Goal: Navigation & Orientation: Find specific page/section

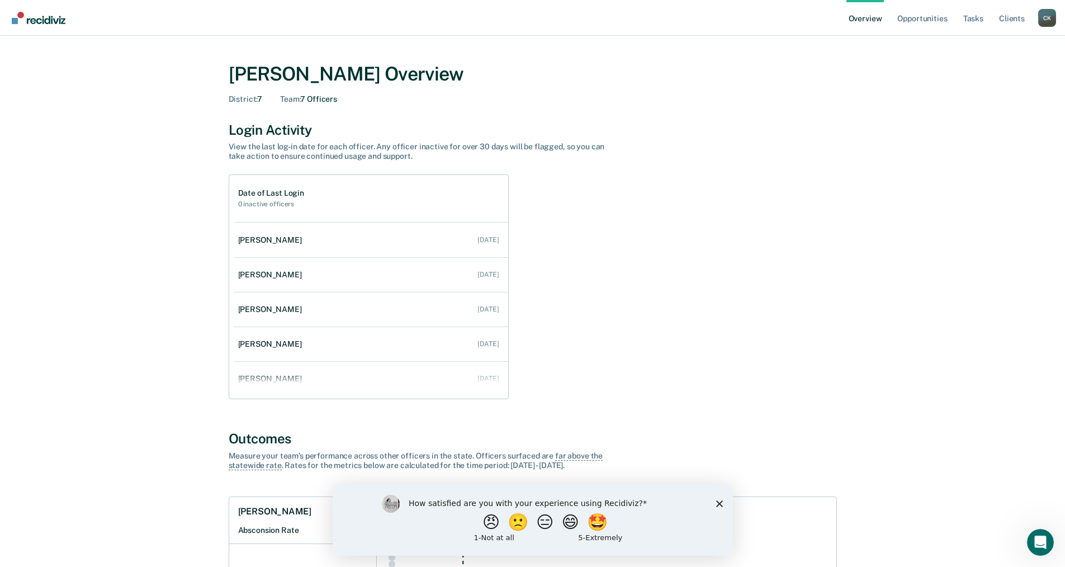
click at [718, 502] on polygon "Close survey" at bounding box center [719, 503] width 7 height 7
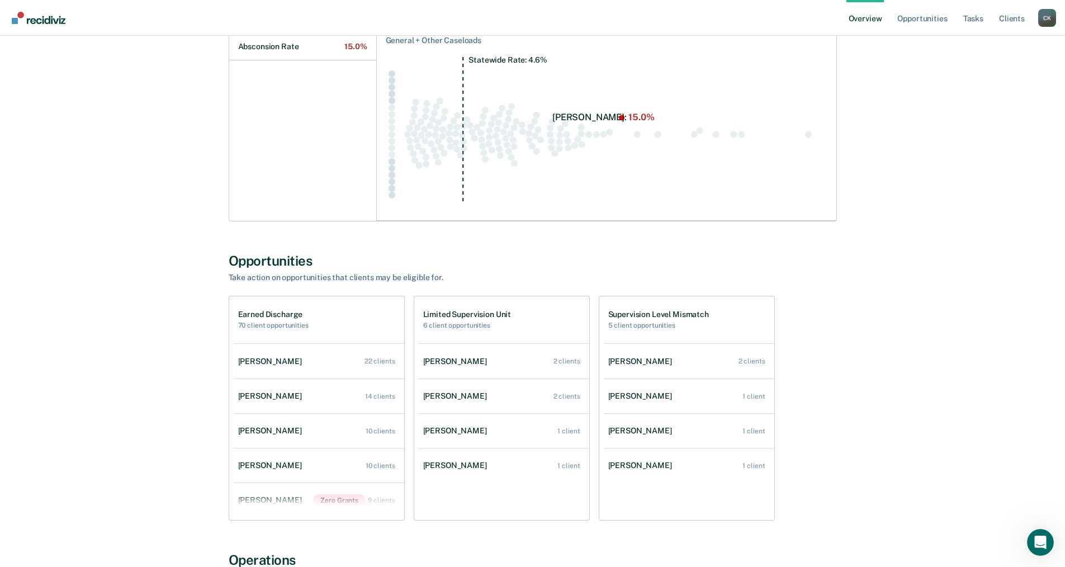
scroll to position [489, 0]
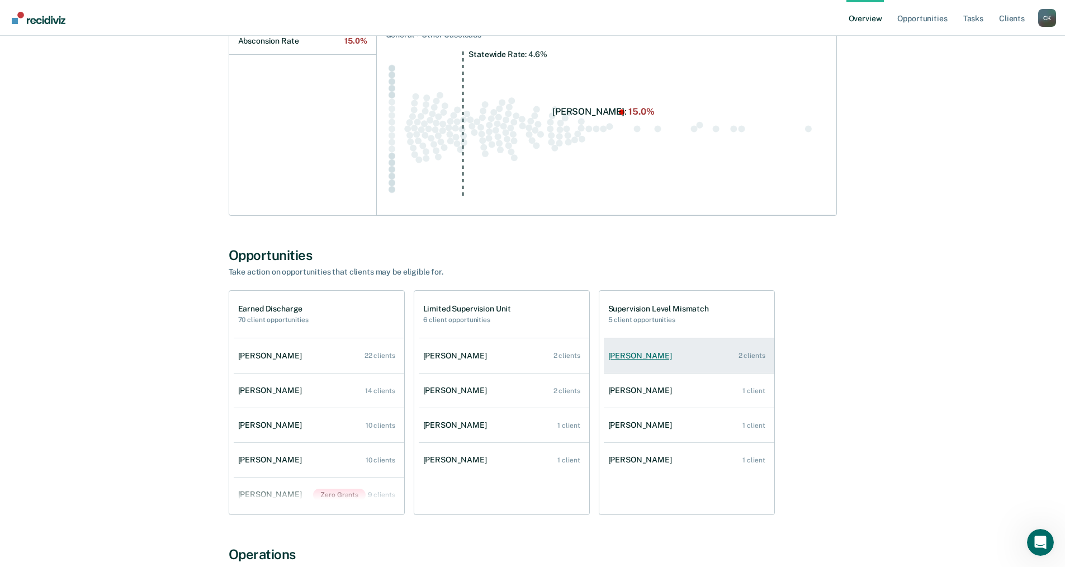
click at [634, 356] on div "[PERSON_NAME]" at bounding box center [642, 356] width 68 height 10
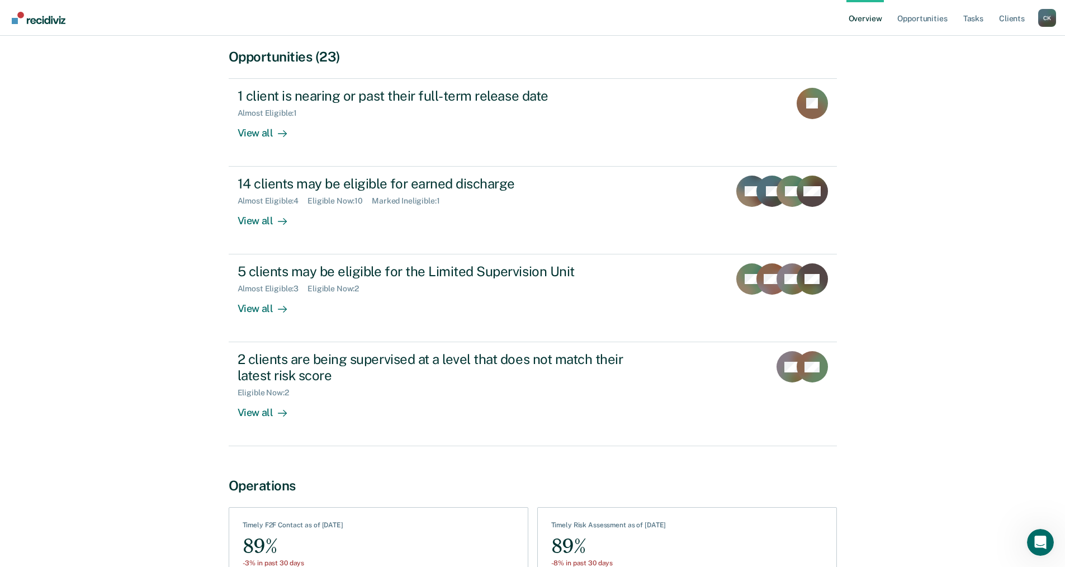
scroll to position [318, 0]
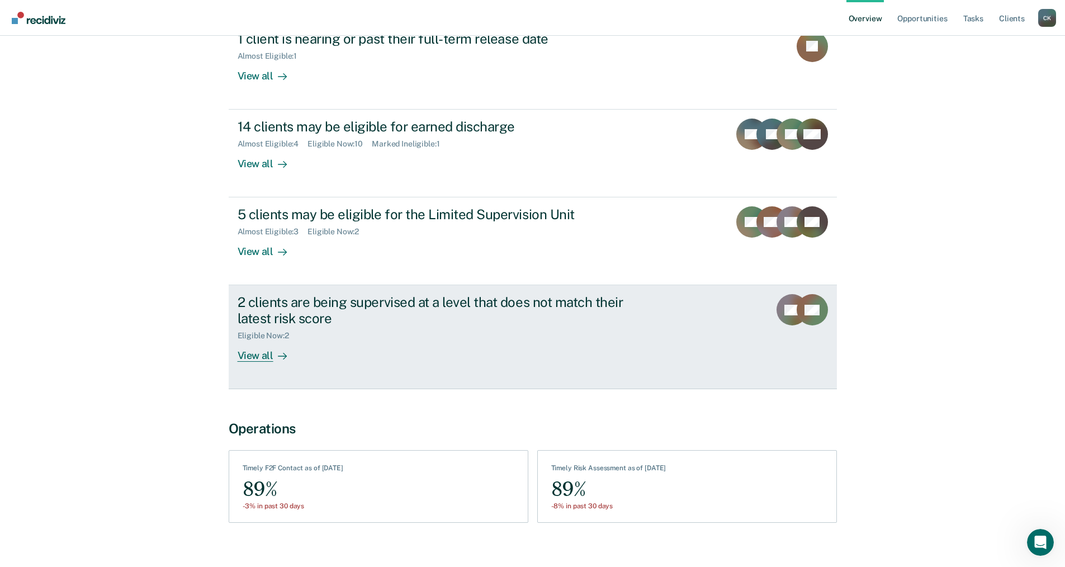
click at [266, 341] on div "View all" at bounding box center [269, 352] width 63 height 22
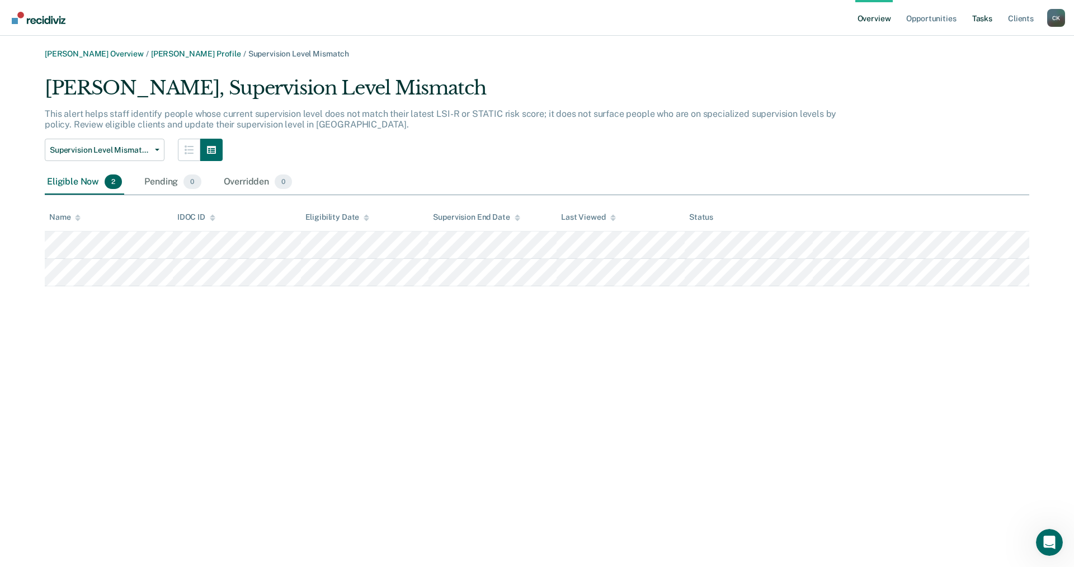
click at [986, 17] on link "Tasks" at bounding box center [982, 18] width 25 height 36
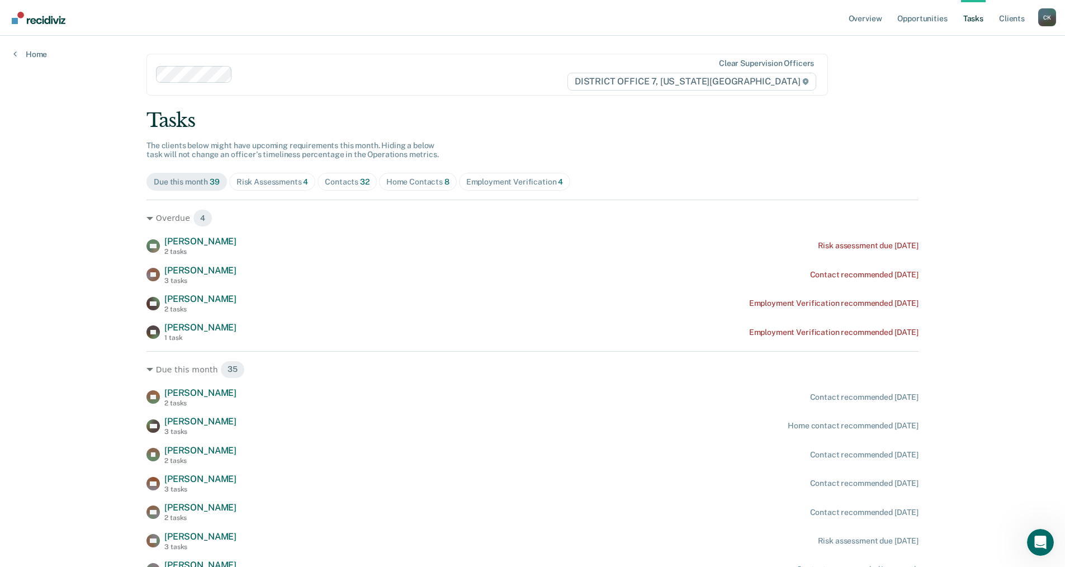
click at [275, 183] on div "Risk Assessments 4" at bounding box center [273, 182] width 72 height 10
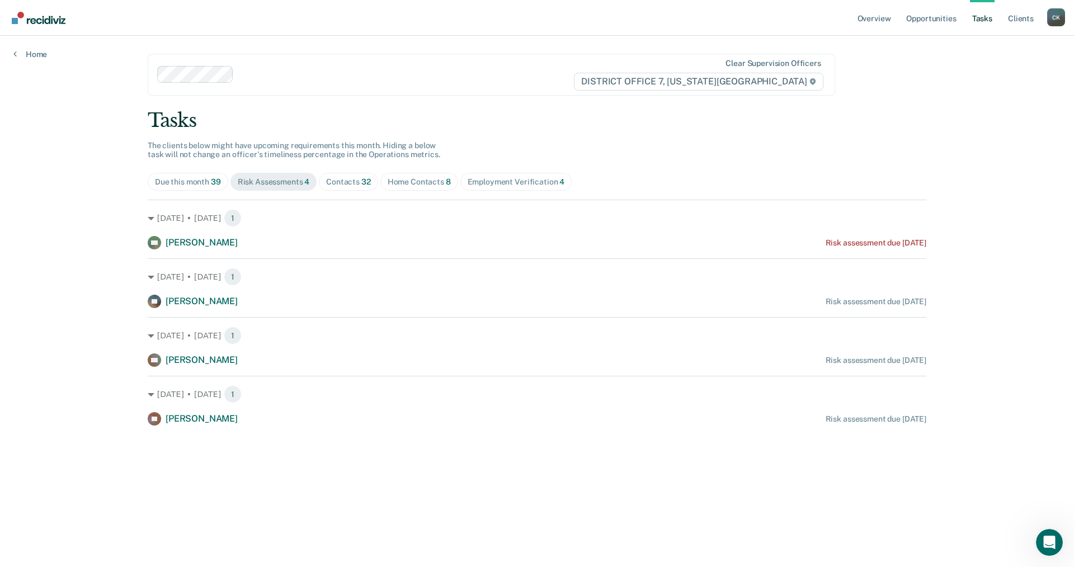
click at [356, 182] on div "Contacts 32" at bounding box center [348, 182] width 45 height 10
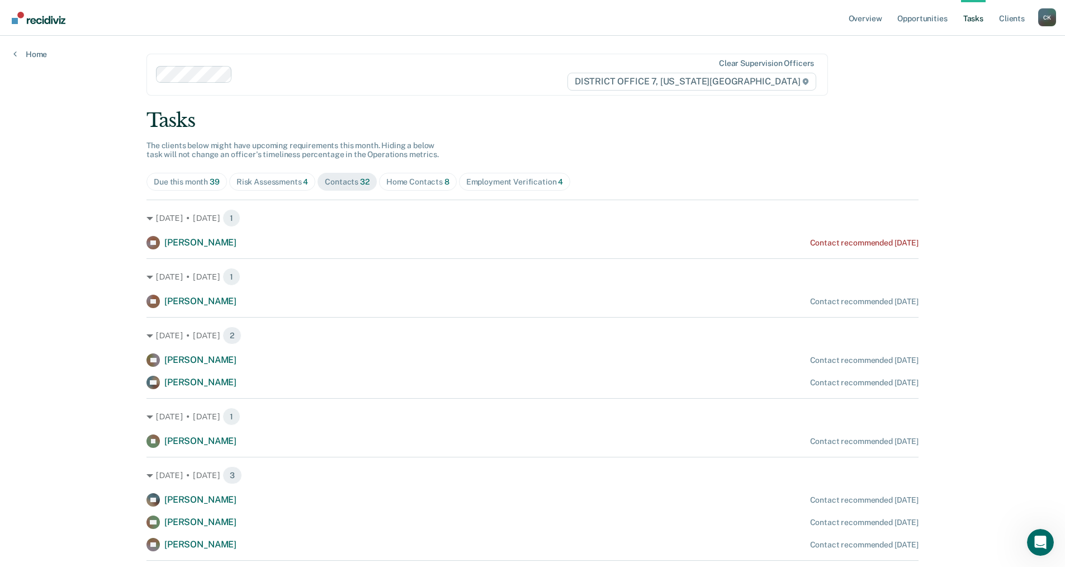
click at [410, 178] on div "Home Contacts 8" at bounding box center [417, 182] width 63 height 10
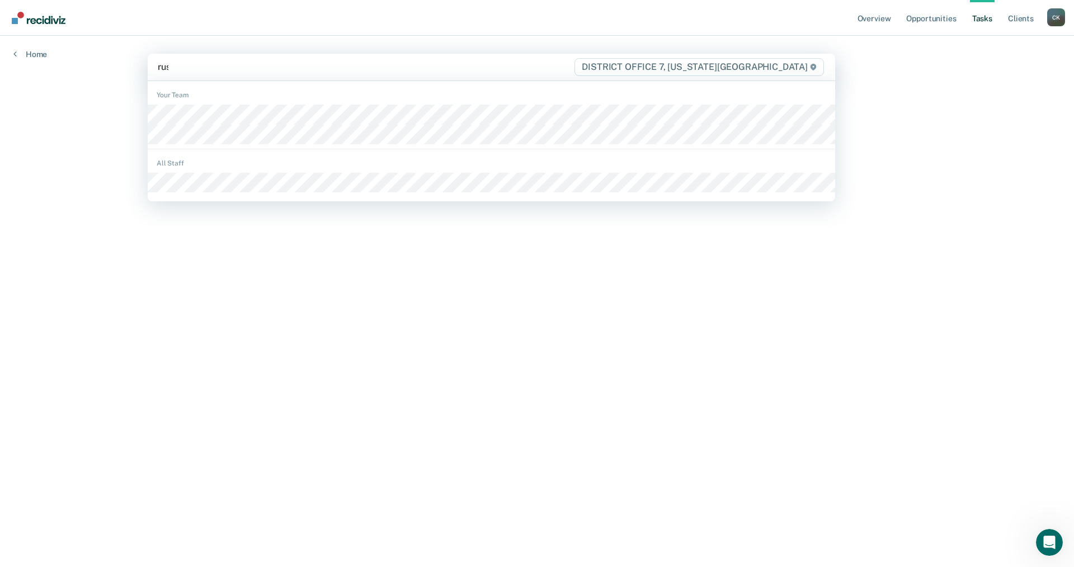
type input "rush"
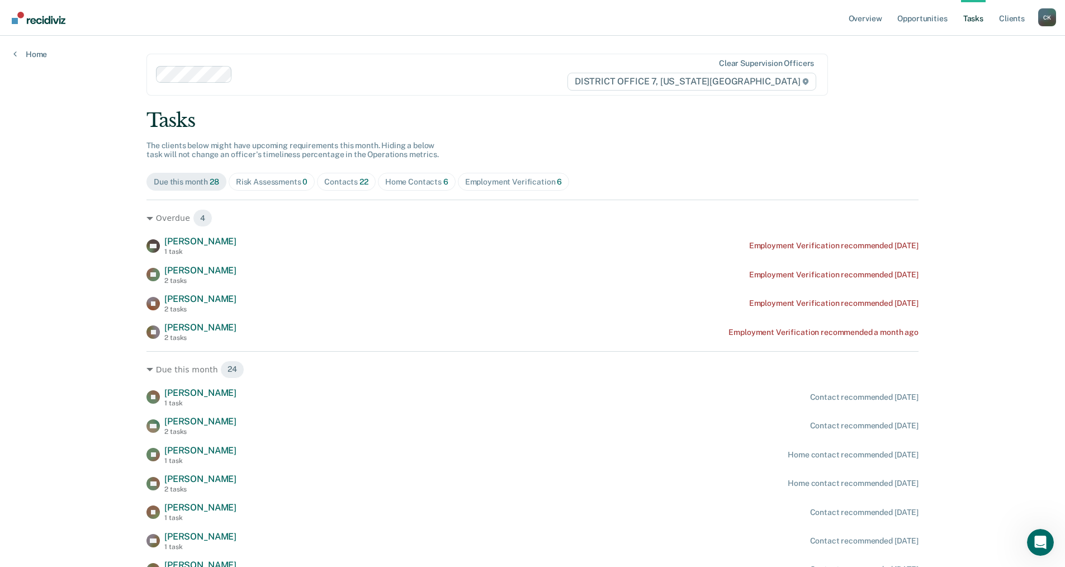
click at [342, 178] on div "Contacts 22" at bounding box center [346, 182] width 44 height 10
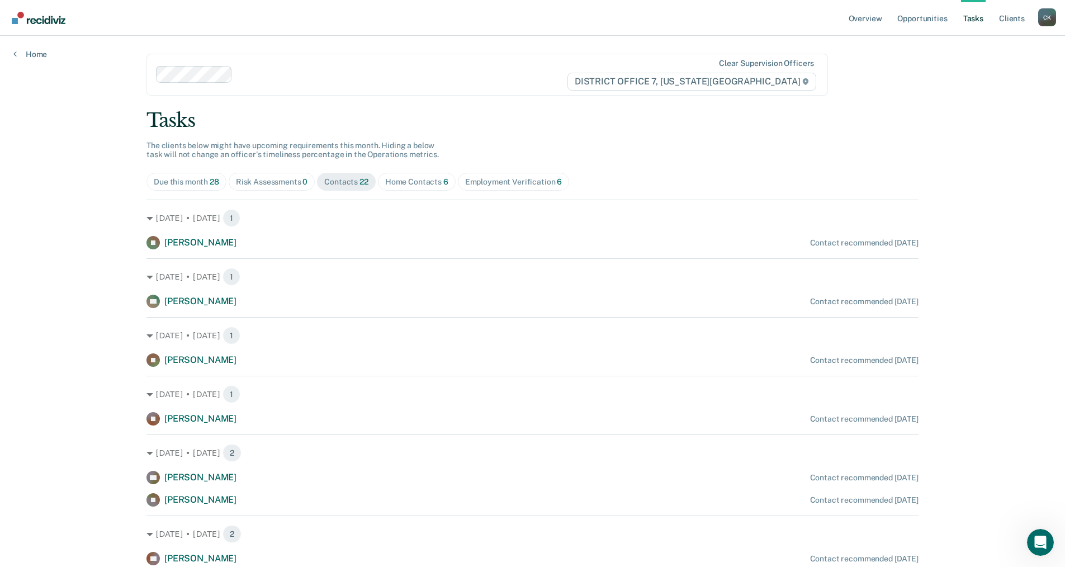
click at [408, 182] on div "Home Contacts 6" at bounding box center [416, 182] width 63 height 10
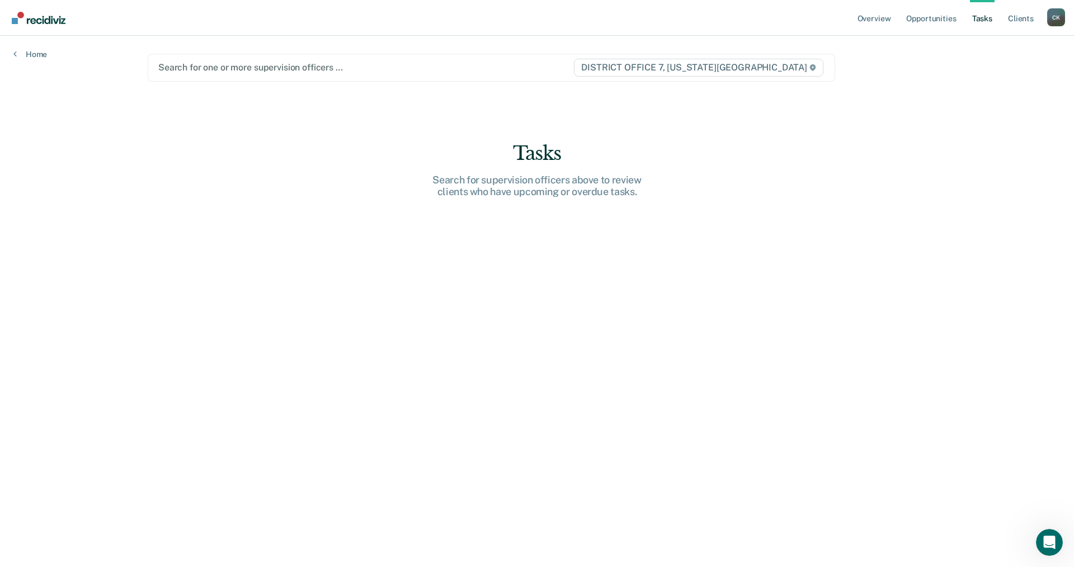
click at [158, 65] on input "text" at bounding box center [159, 67] width 2 height 11
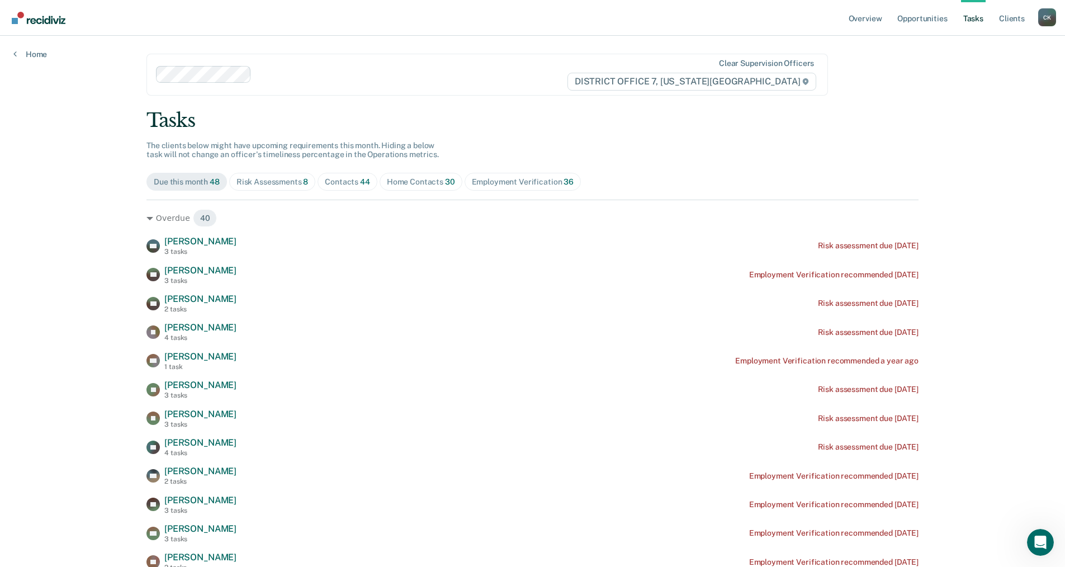
click at [402, 181] on div "Home Contacts 30" at bounding box center [421, 182] width 68 height 10
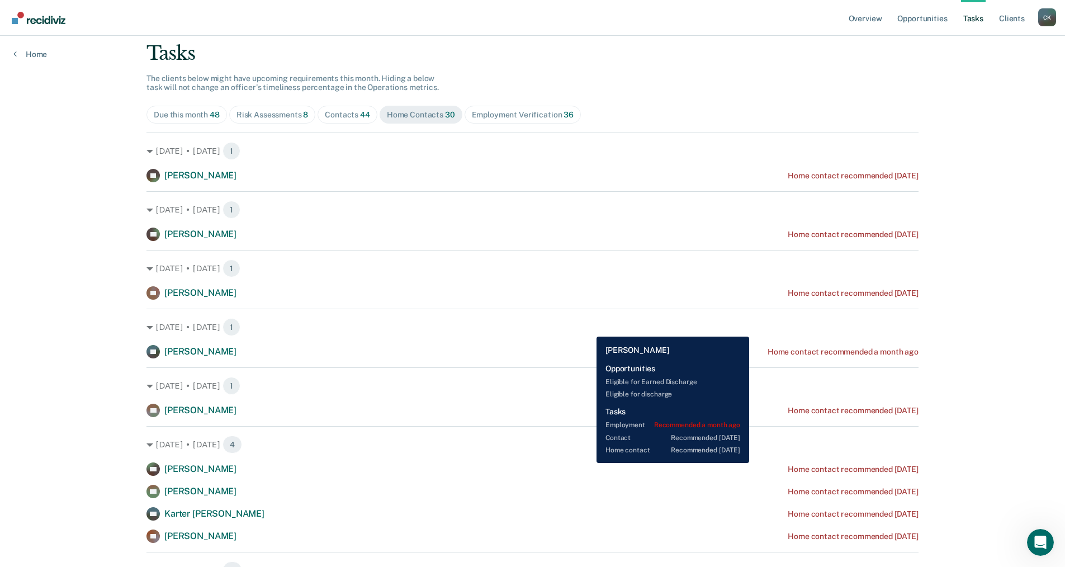
scroll to position [56, 0]
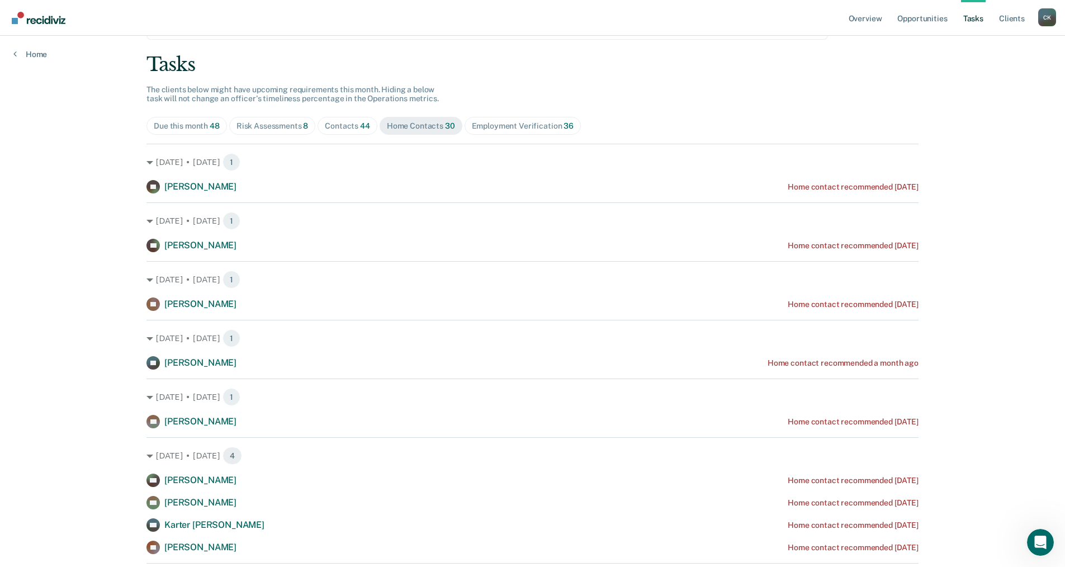
click at [352, 126] on div "Contacts 44" at bounding box center [347, 126] width 45 height 10
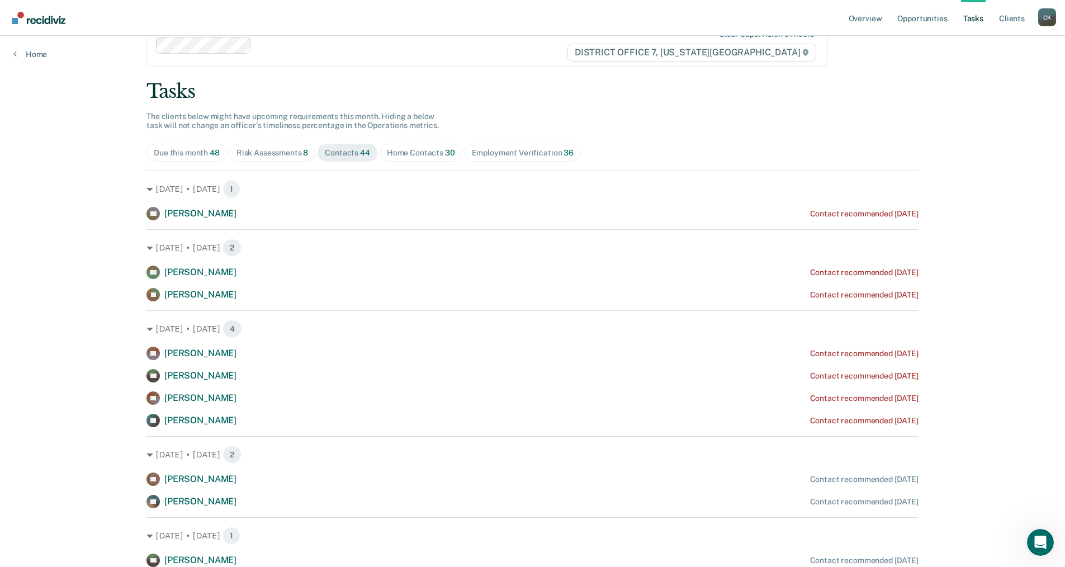
scroll to position [0, 0]
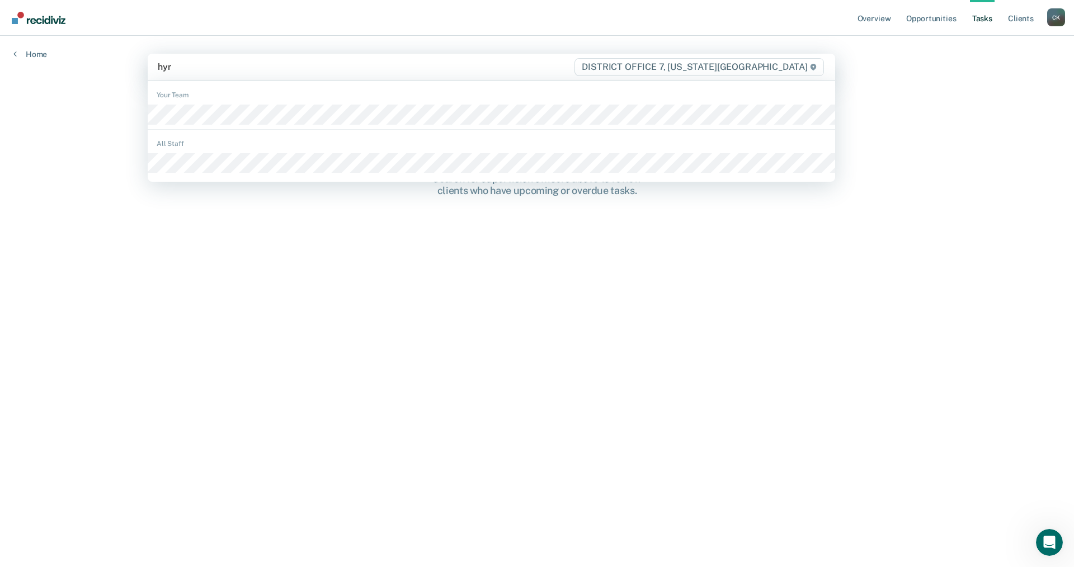
type input "hyru"
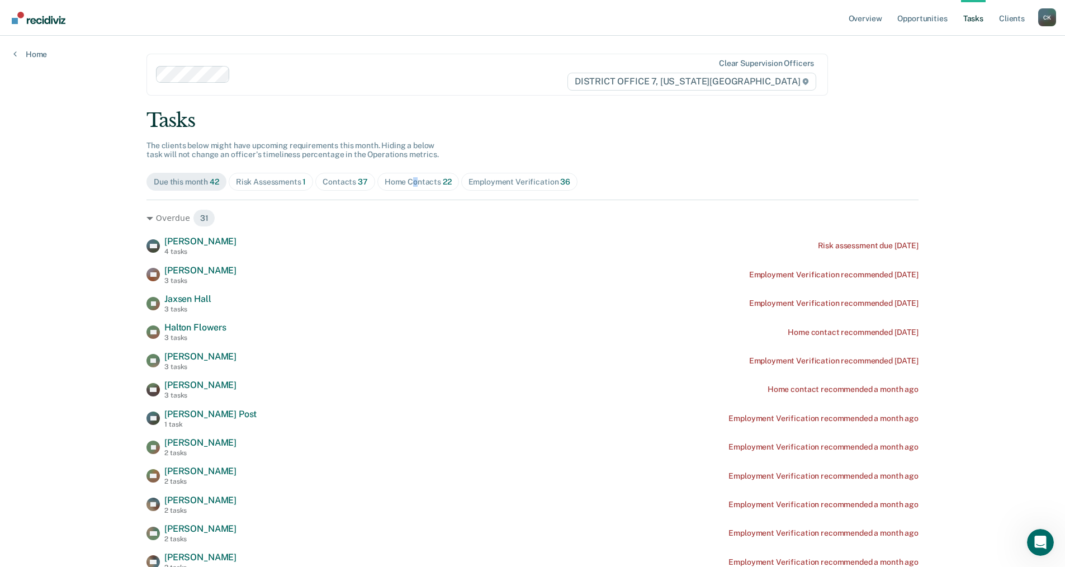
click at [411, 179] on div "Home Contacts 22" at bounding box center [418, 182] width 67 height 10
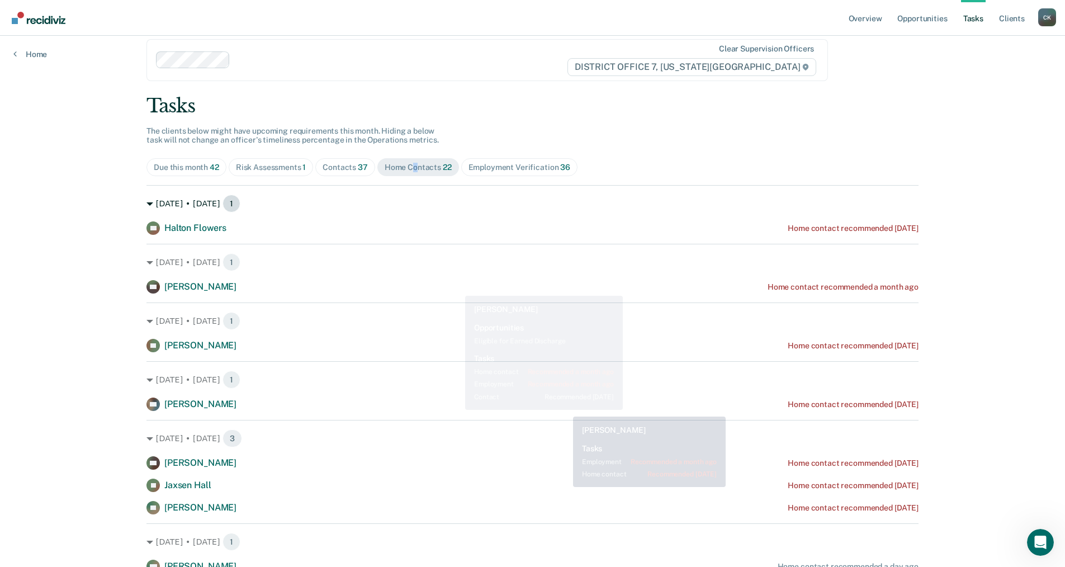
scroll to position [14, 0]
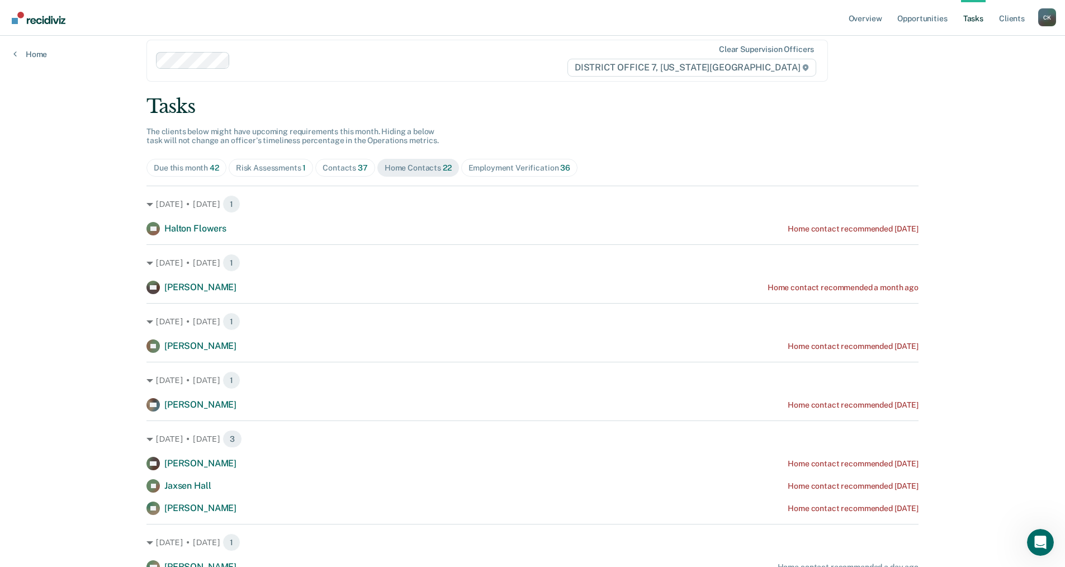
click at [342, 164] on div "Contacts 37" at bounding box center [345, 168] width 45 height 10
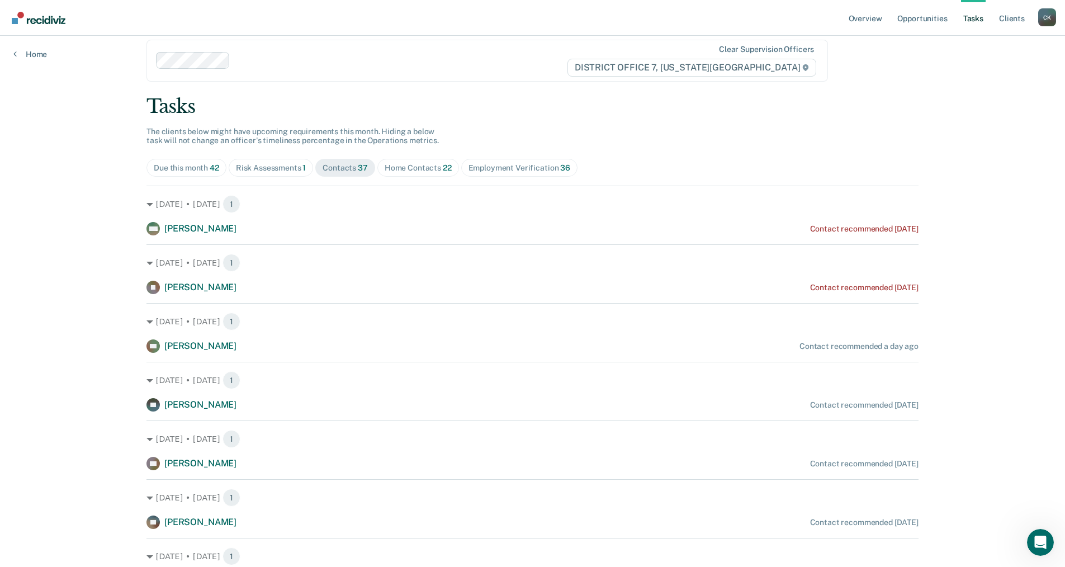
click at [508, 171] on div "Employment Verification 36" at bounding box center [520, 168] width 102 height 10
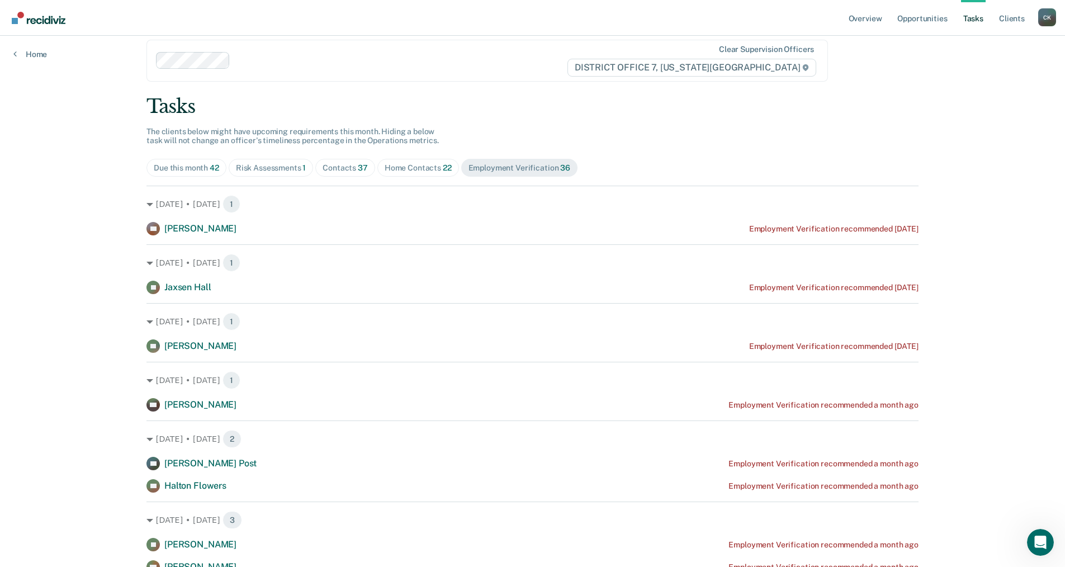
scroll to position [0, 0]
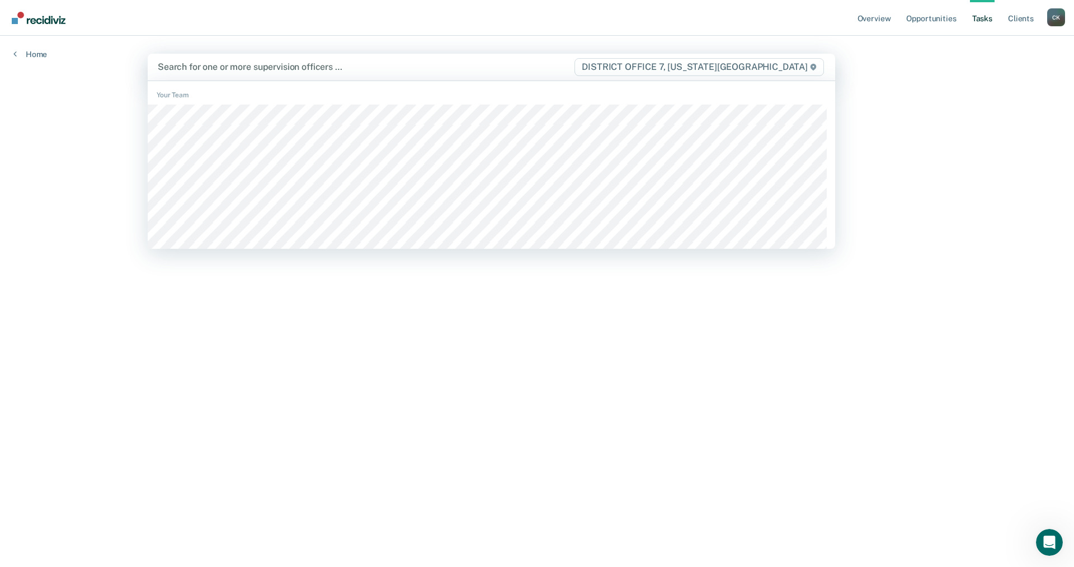
click at [172, 67] on div at bounding box center [365, 66] width 415 height 13
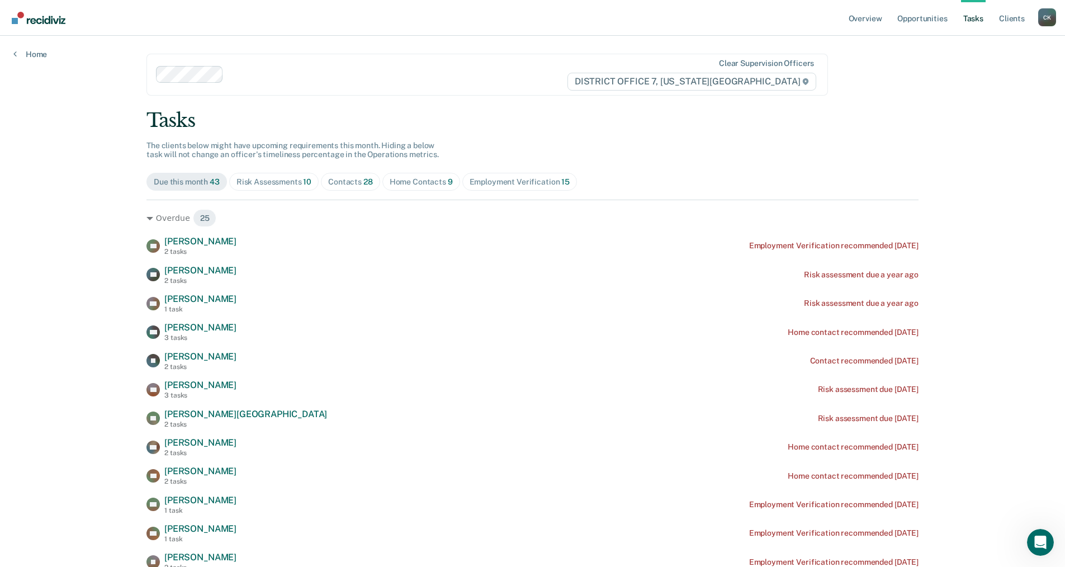
click at [297, 183] on div "Risk Assessments 10" at bounding box center [274, 182] width 75 height 10
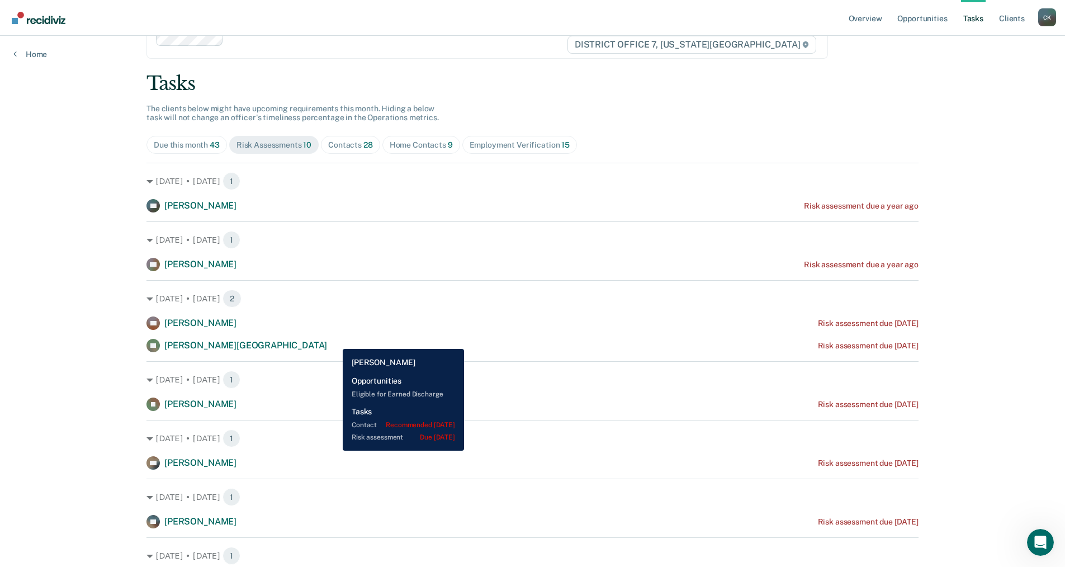
scroll to position [51, 0]
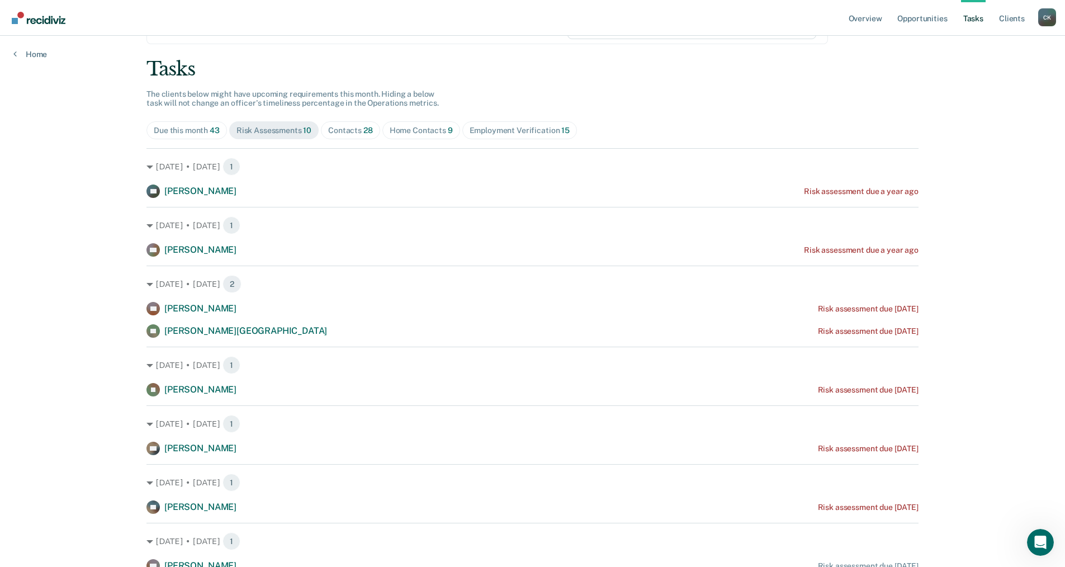
click at [429, 129] on div "Home Contacts 9" at bounding box center [421, 131] width 63 height 10
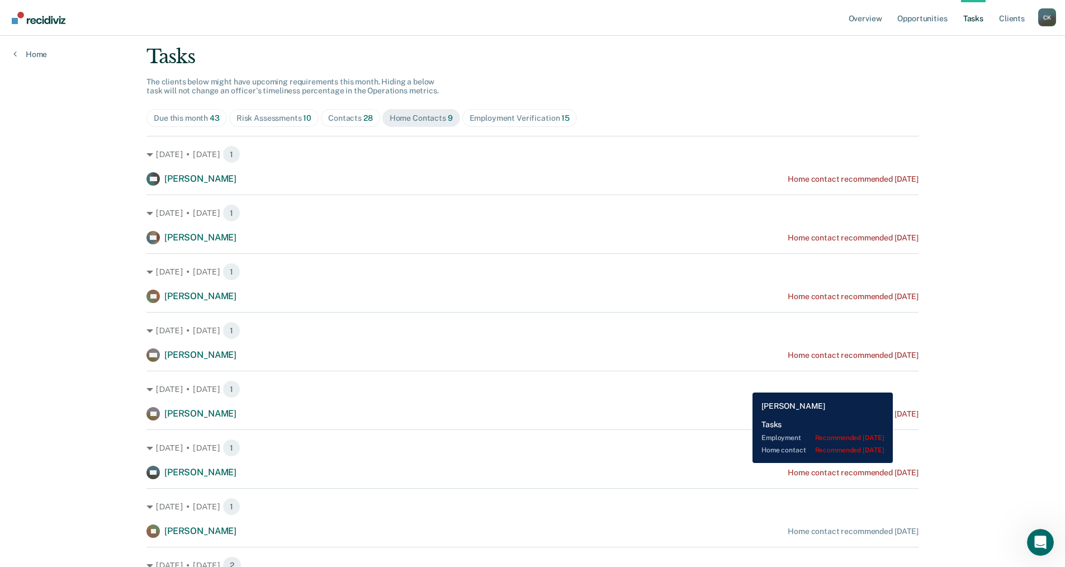
scroll to position [0, 0]
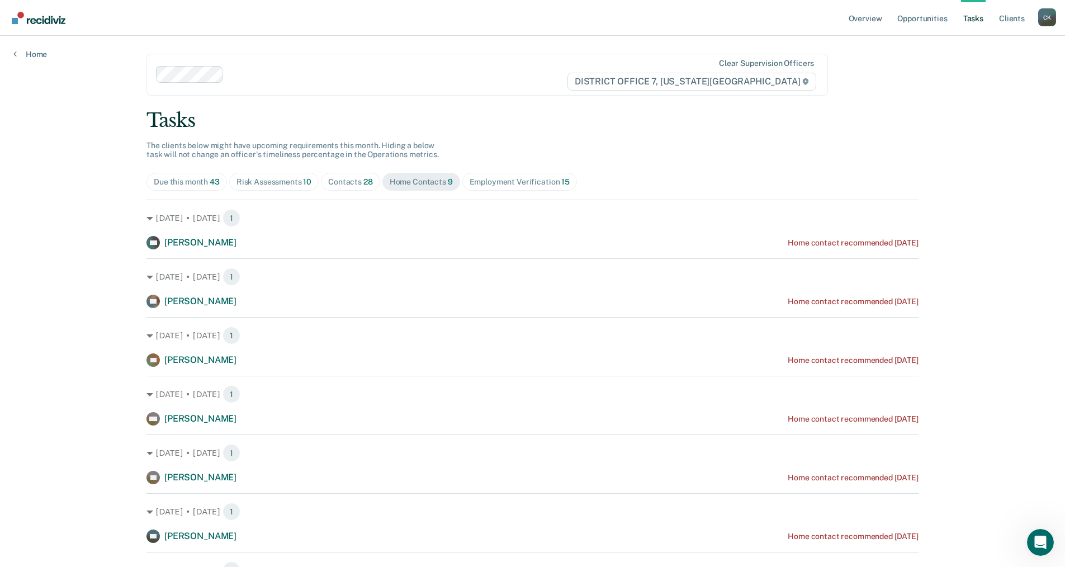
click at [281, 181] on div "Risk Assessments 10" at bounding box center [274, 182] width 75 height 10
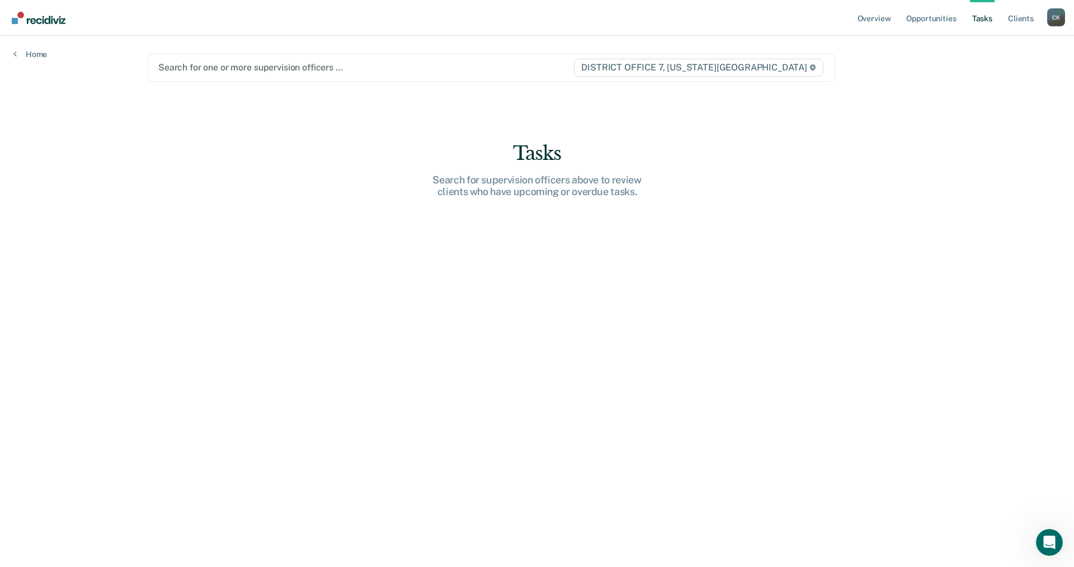
click at [167, 71] on div at bounding box center [365, 67] width 414 height 13
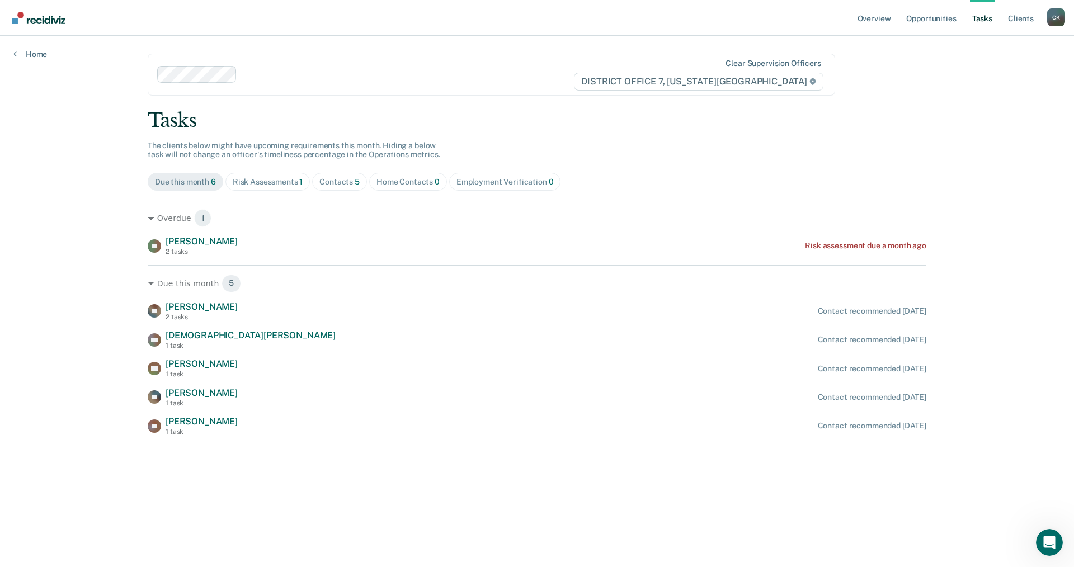
click at [338, 176] on span "Contacts 5" at bounding box center [339, 182] width 55 height 18
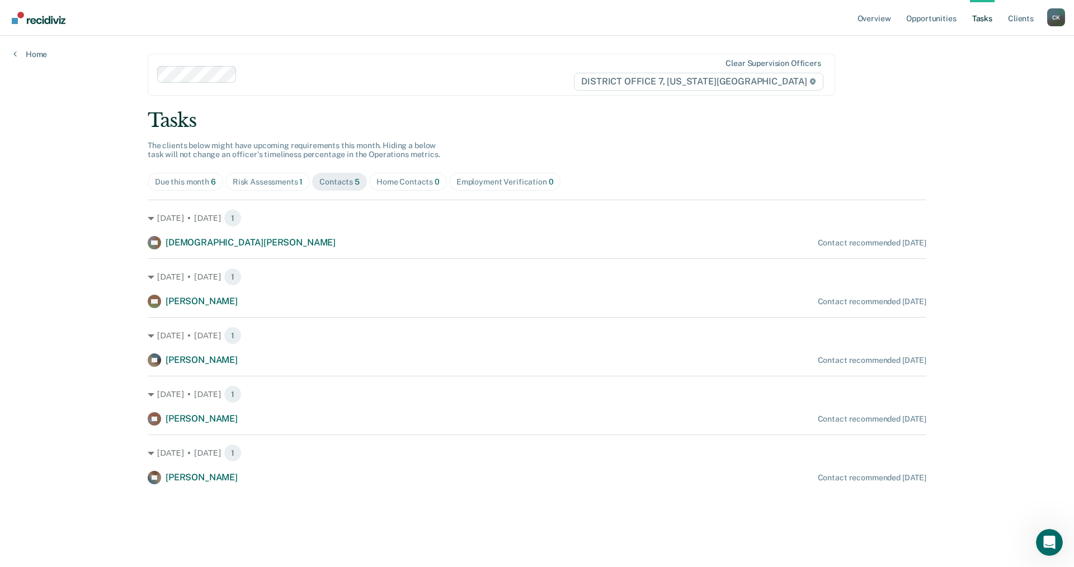
click at [276, 177] on div "Risk Assessments 1" at bounding box center [268, 182] width 70 height 10
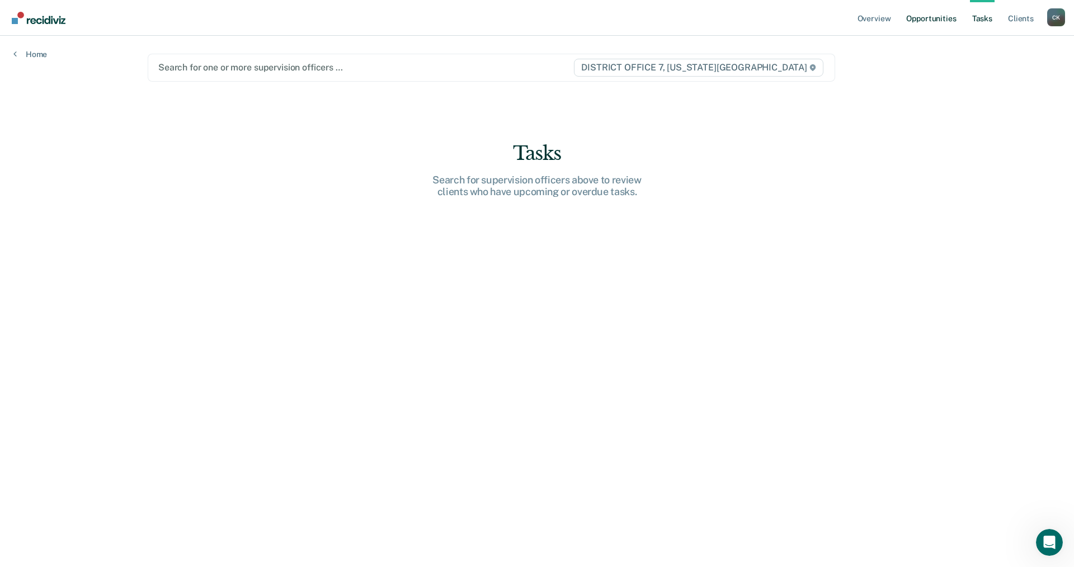
click at [938, 18] on link "Opportunities" at bounding box center [931, 18] width 54 height 36
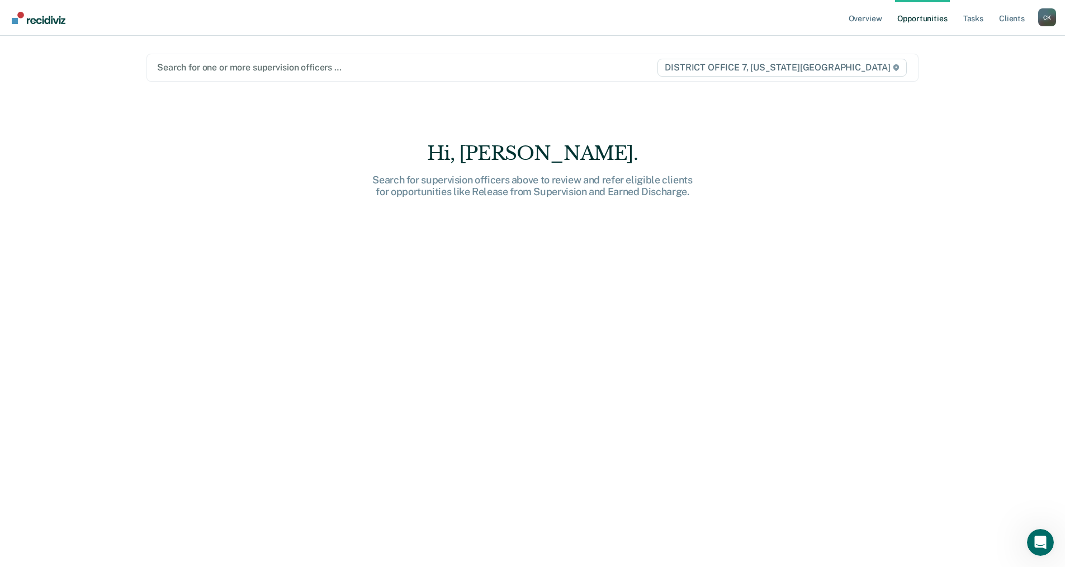
click at [930, 12] on link "Opportunities" at bounding box center [922, 18] width 54 height 36
click at [1010, 13] on link "Client s" at bounding box center [1012, 18] width 30 height 36
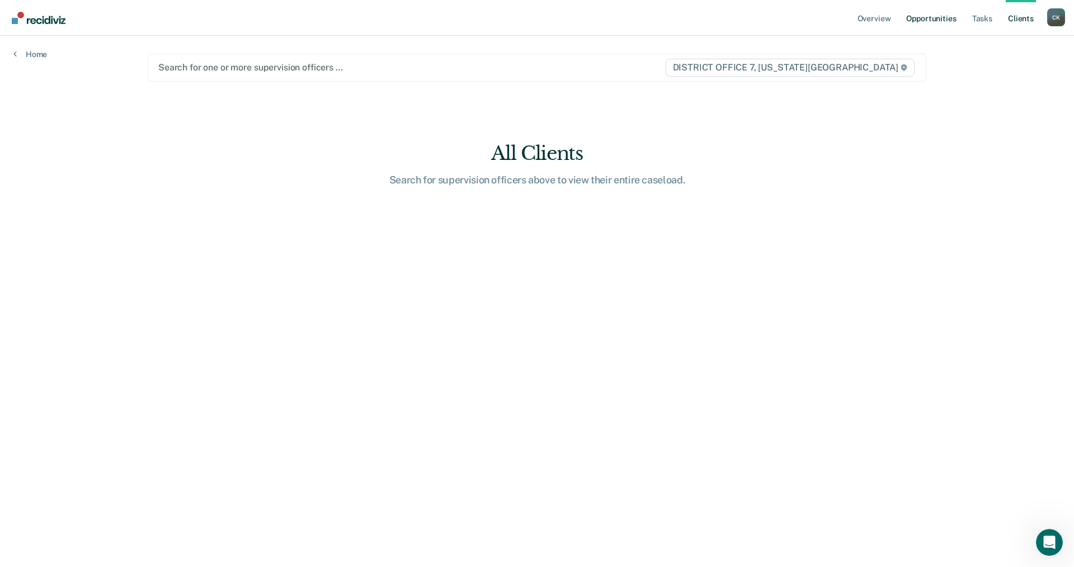
click at [932, 20] on link "Opportunities" at bounding box center [931, 18] width 54 height 36
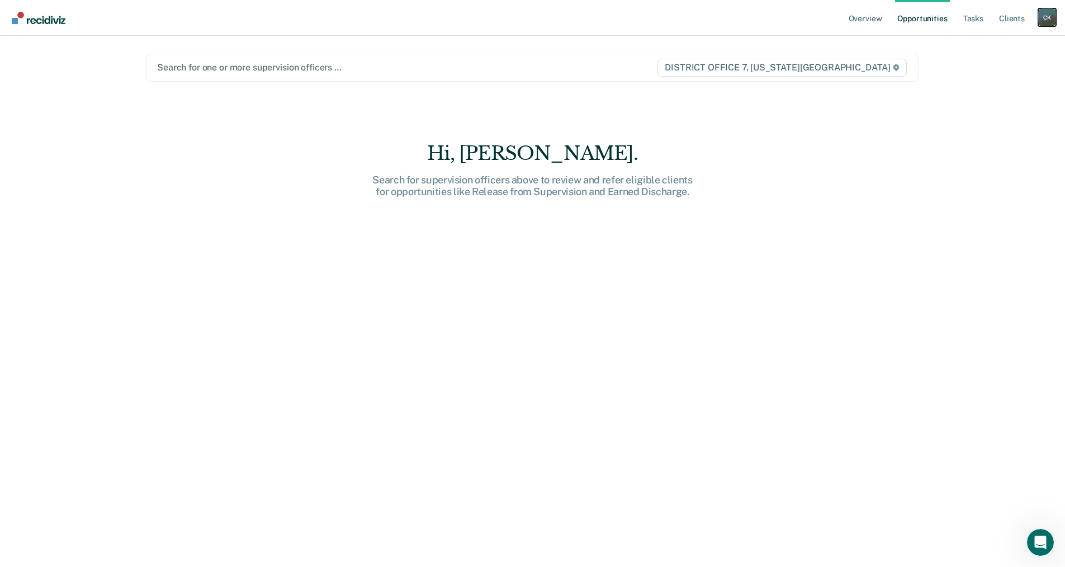
click at [1045, 19] on div "C K" at bounding box center [1047, 17] width 18 height 18
click at [1008, 72] on link "Go to Operations" at bounding box center [1002, 74] width 90 height 10
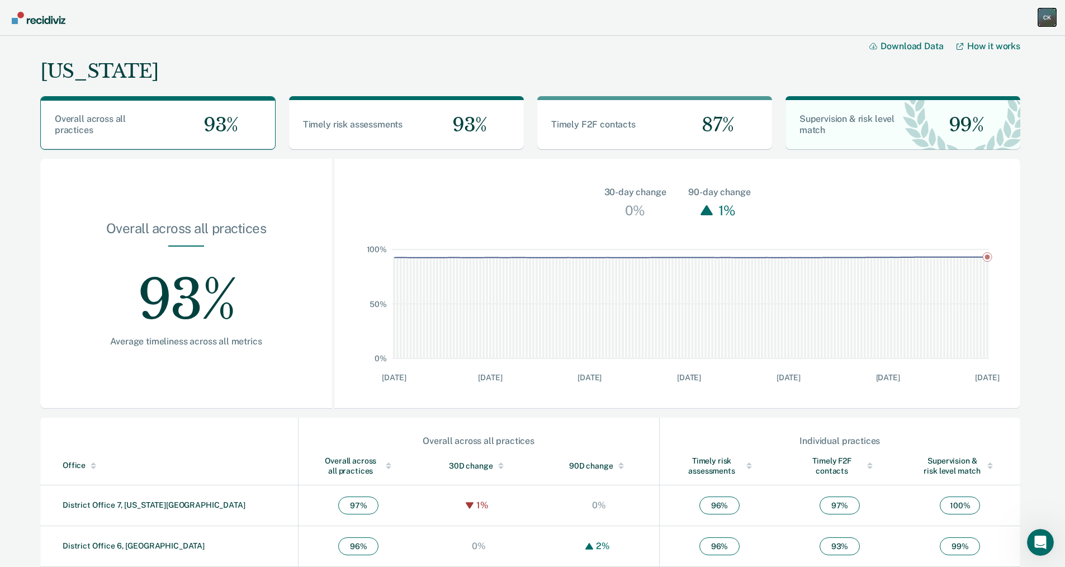
click at [1044, 18] on div "C K" at bounding box center [1047, 17] width 18 height 18
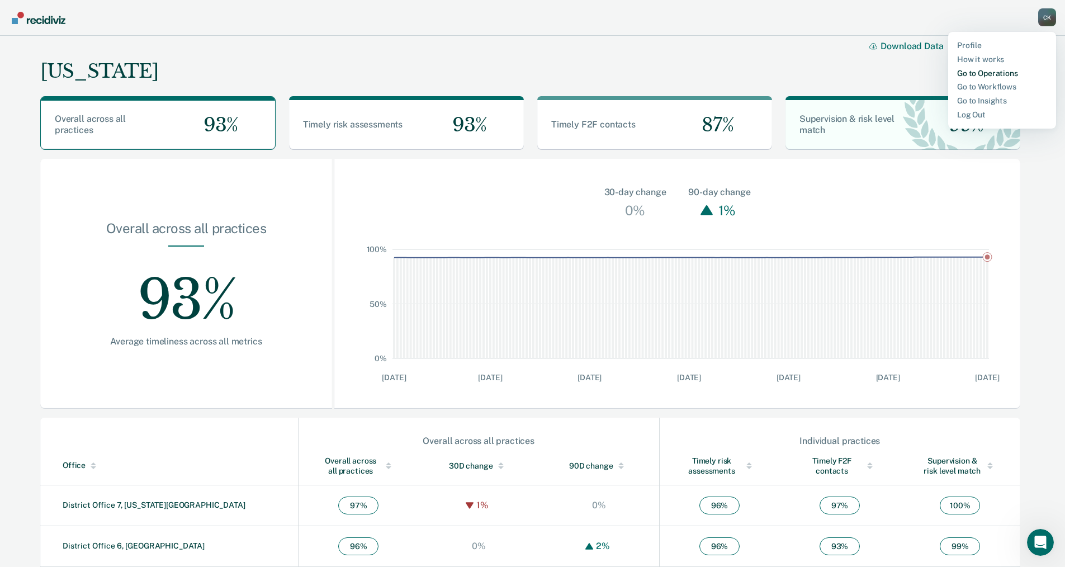
click at [994, 73] on link "Go to Operations" at bounding box center [1002, 74] width 90 height 10
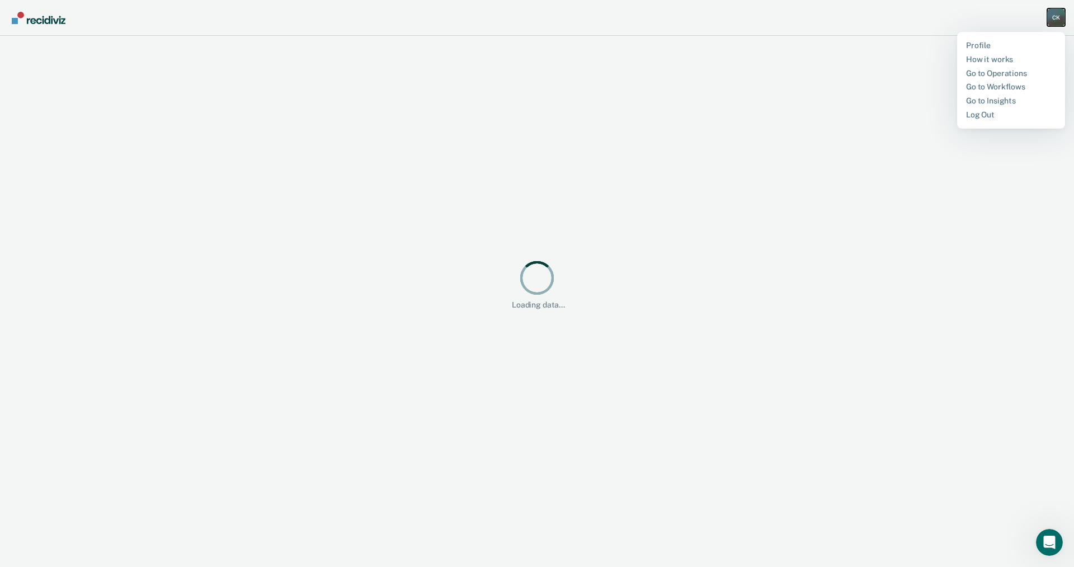
click at [1052, 18] on div "C K" at bounding box center [1056, 17] width 18 height 18
